Goal: Find specific page/section: Find specific page/section

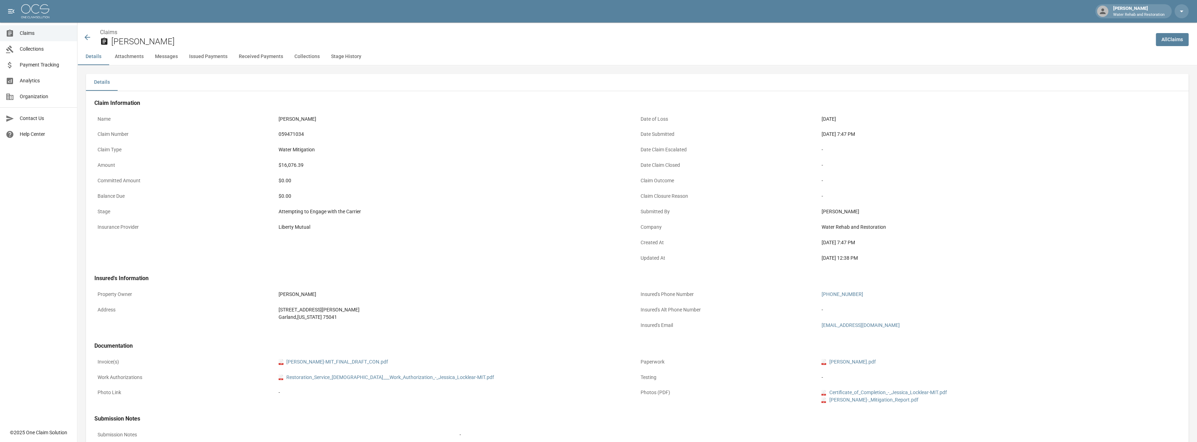
click at [127, 51] on button "Attachments" at bounding box center [129, 56] width 40 height 17
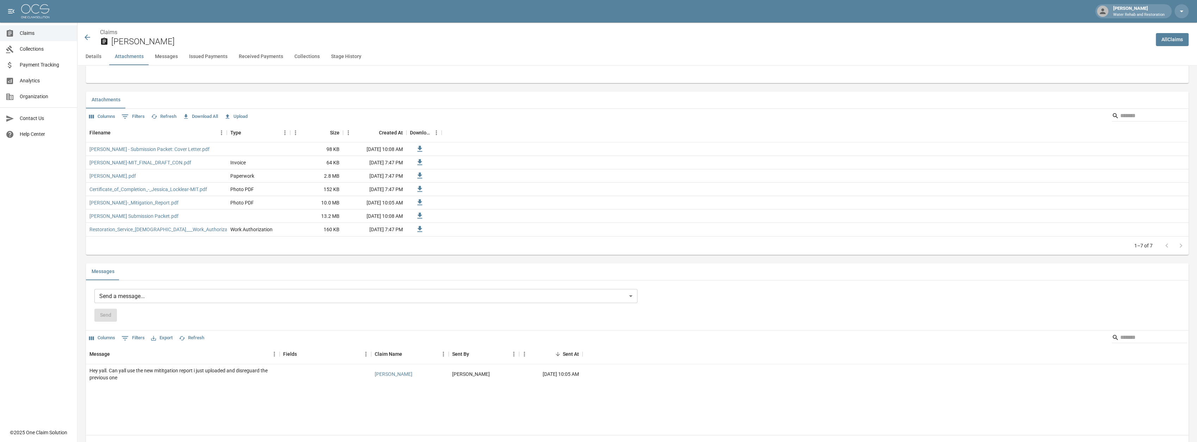
scroll to position [392, 0]
click at [162, 59] on button "Messages" at bounding box center [166, 56] width 34 height 17
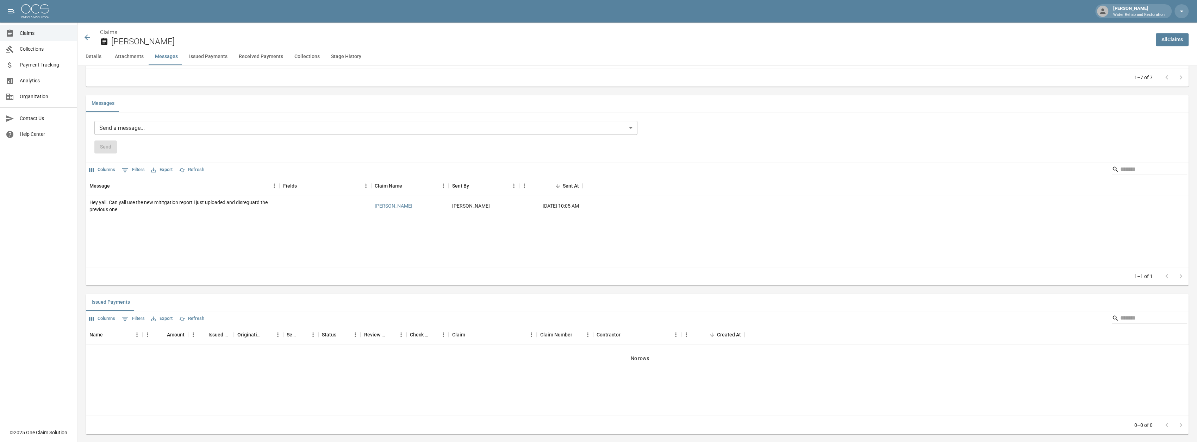
scroll to position [563, 0]
click at [89, 56] on button "Details" at bounding box center [93, 56] width 32 height 17
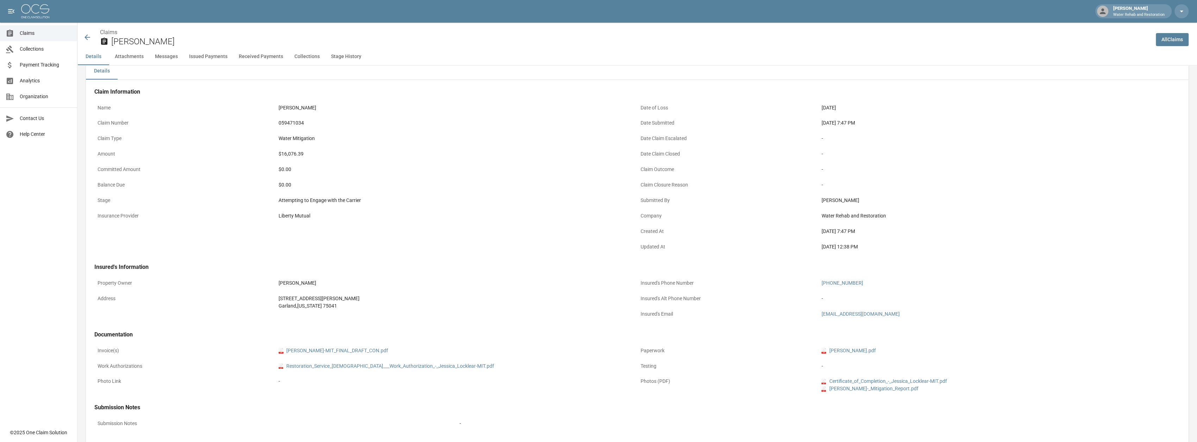
scroll to position [0, 0]
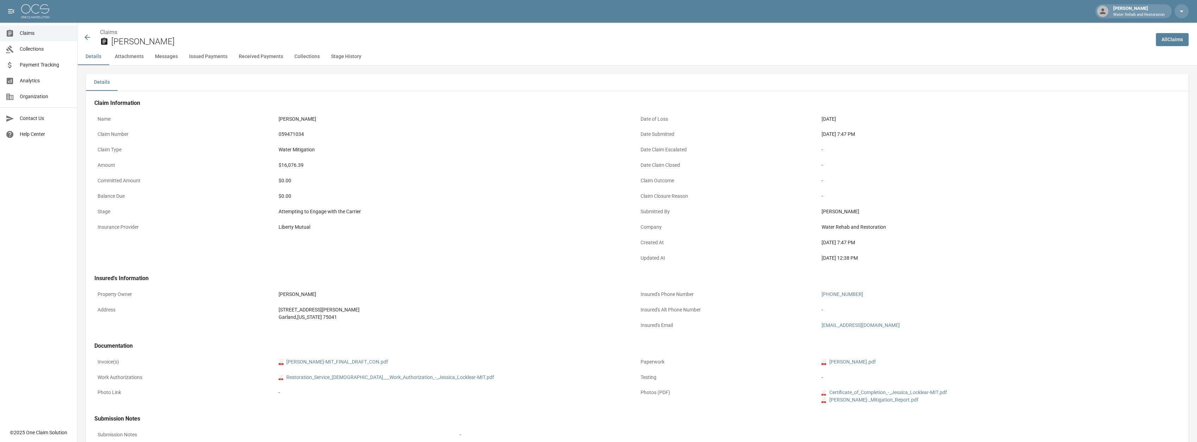
click at [86, 33] on div "Claims [PERSON_NAME]" at bounding box center [616, 37] width 1067 height 19
click at [89, 39] on icon at bounding box center [87, 37] width 8 height 8
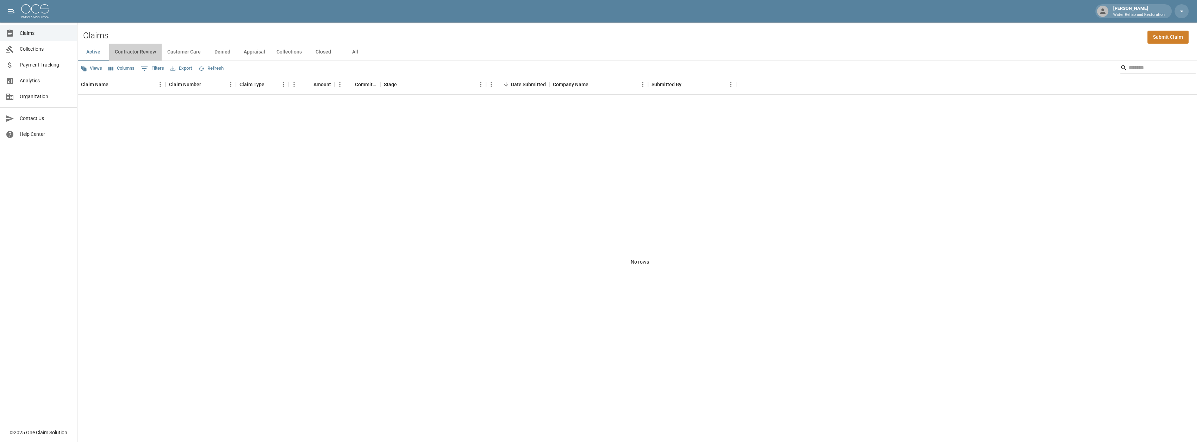
click at [144, 46] on button "Contractor Review" at bounding box center [135, 52] width 52 height 17
click at [27, 50] on span "Collections" at bounding box center [46, 48] width 52 height 7
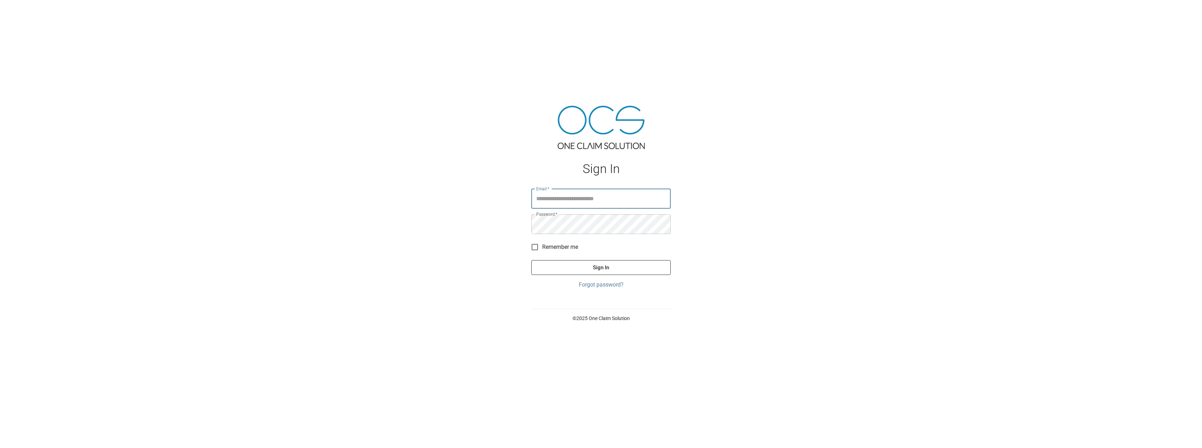
type input "**********"
click at [627, 264] on button "Sign In" at bounding box center [600, 267] width 139 height 15
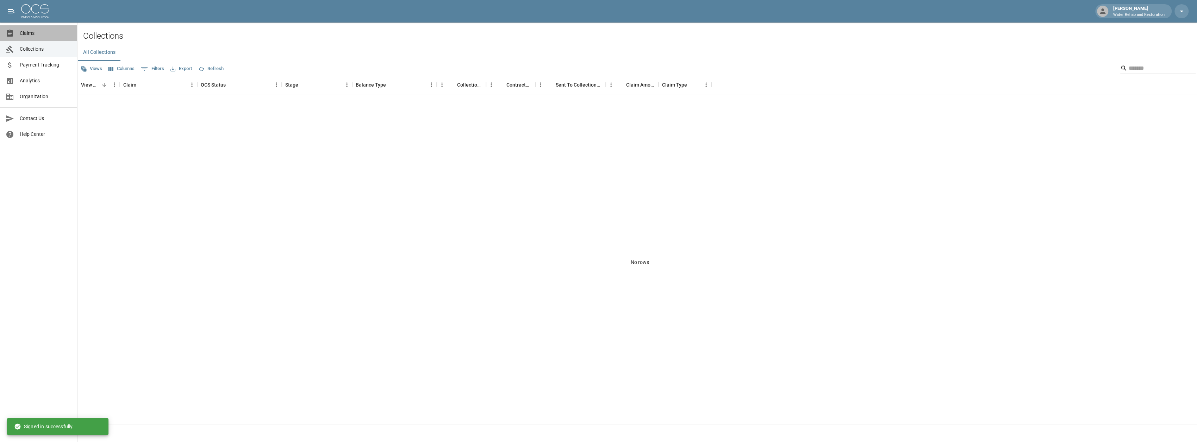
click at [22, 31] on span "Claims" at bounding box center [46, 33] width 52 height 7
